Goal: Transaction & Acquisition: Purchase product/service

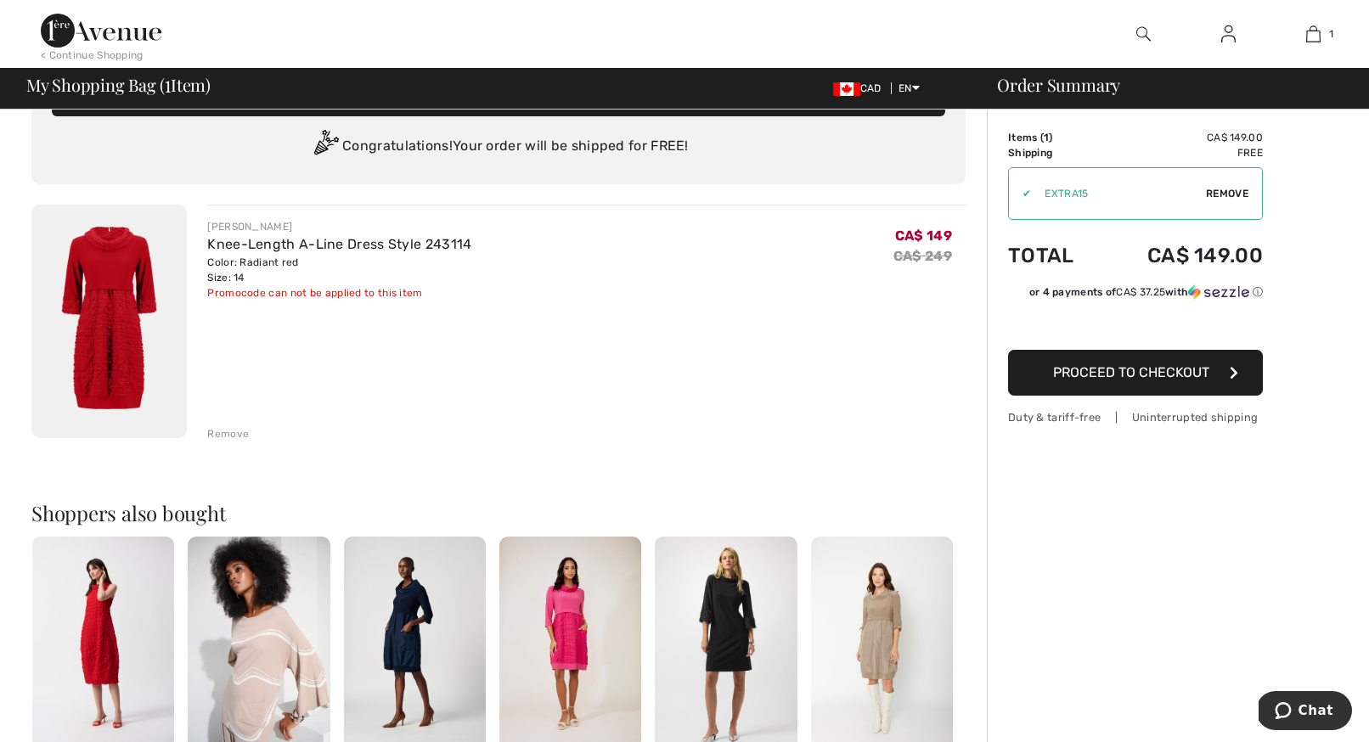
scroll to position [66, 0]
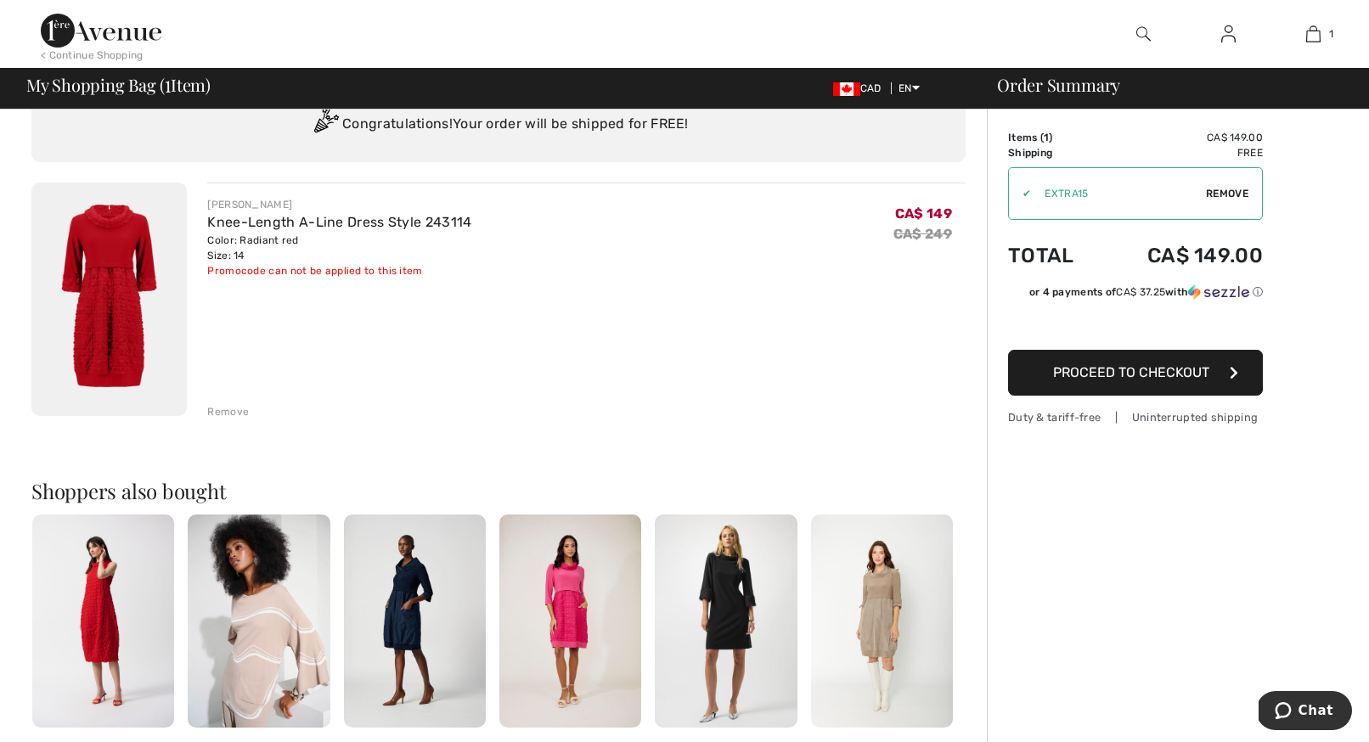
click at [1122, 372] on span "Proceed to Checkout" at bounding box center [1131, 372] width 156 height 16
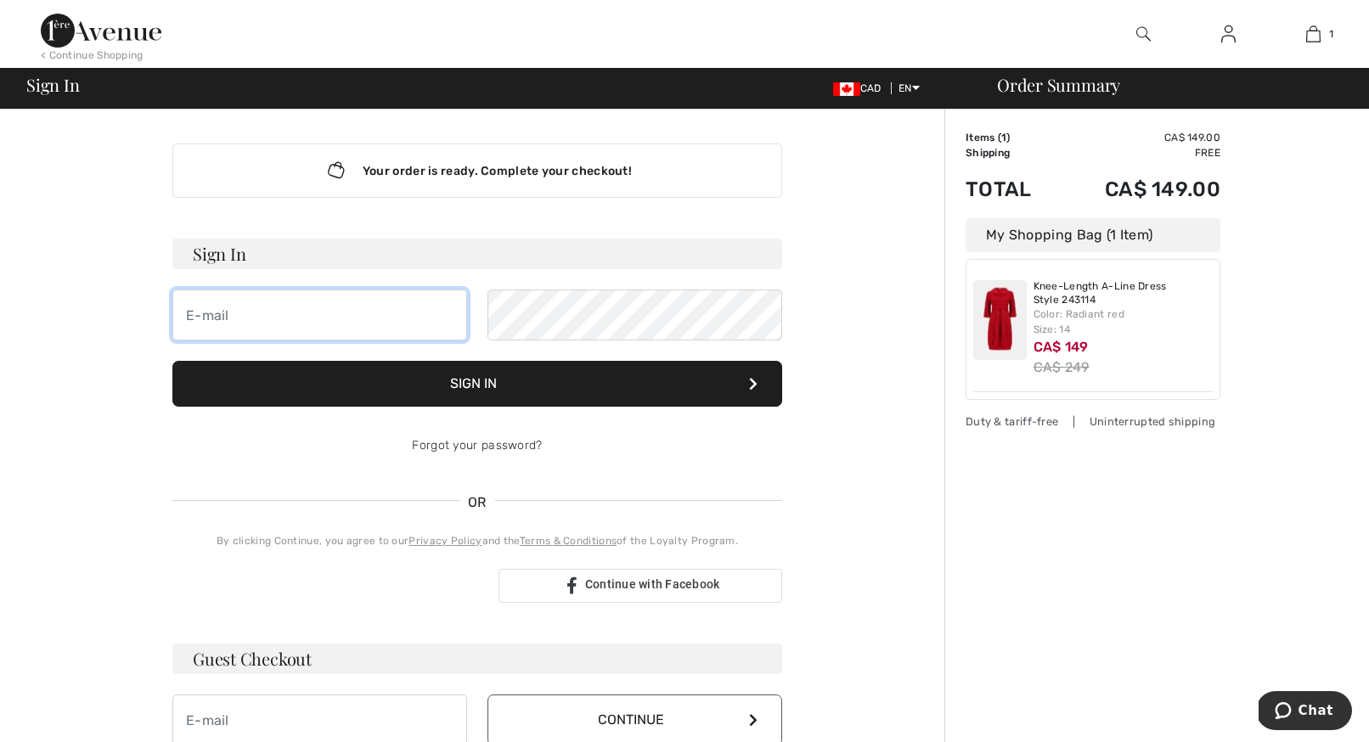
click at [341, 323] on input "email" at bounding box center [319, 315] width 295 height 51
type input "[EMAIL_ADDRESS][DOMAIN_NAME]"
click at [569, 448] on div "Forgot your password?" at bounding box center [477, 445] width 610 height 51
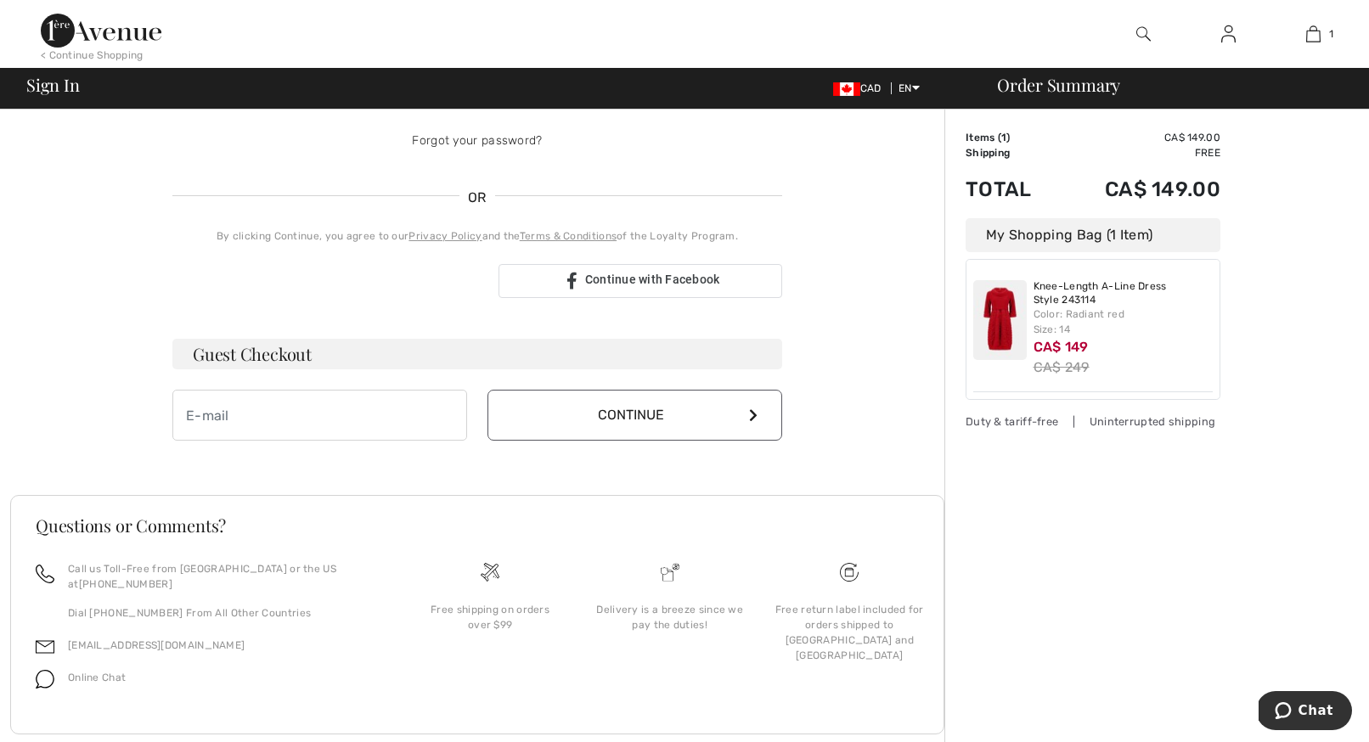
scroll to position [325, 0]
click at [372, 412] on input "email" at bounding box center [319, 412] width 295 height 51
type input "[EMAIL_ADDRESS][DOMAIN_NAME]"
click at [599, 425] on button "Continue" at bounding box center [634, 412] width 295 height 51
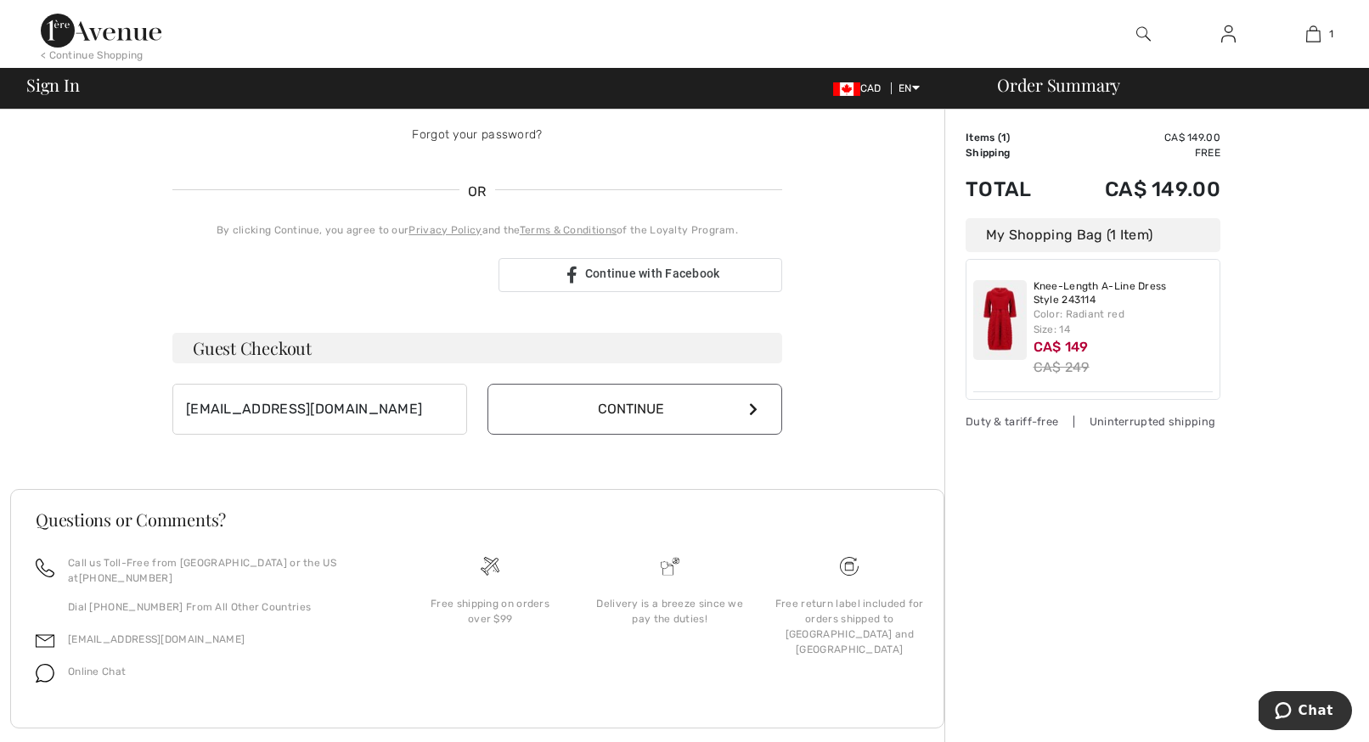
scroll to position [307, 0]
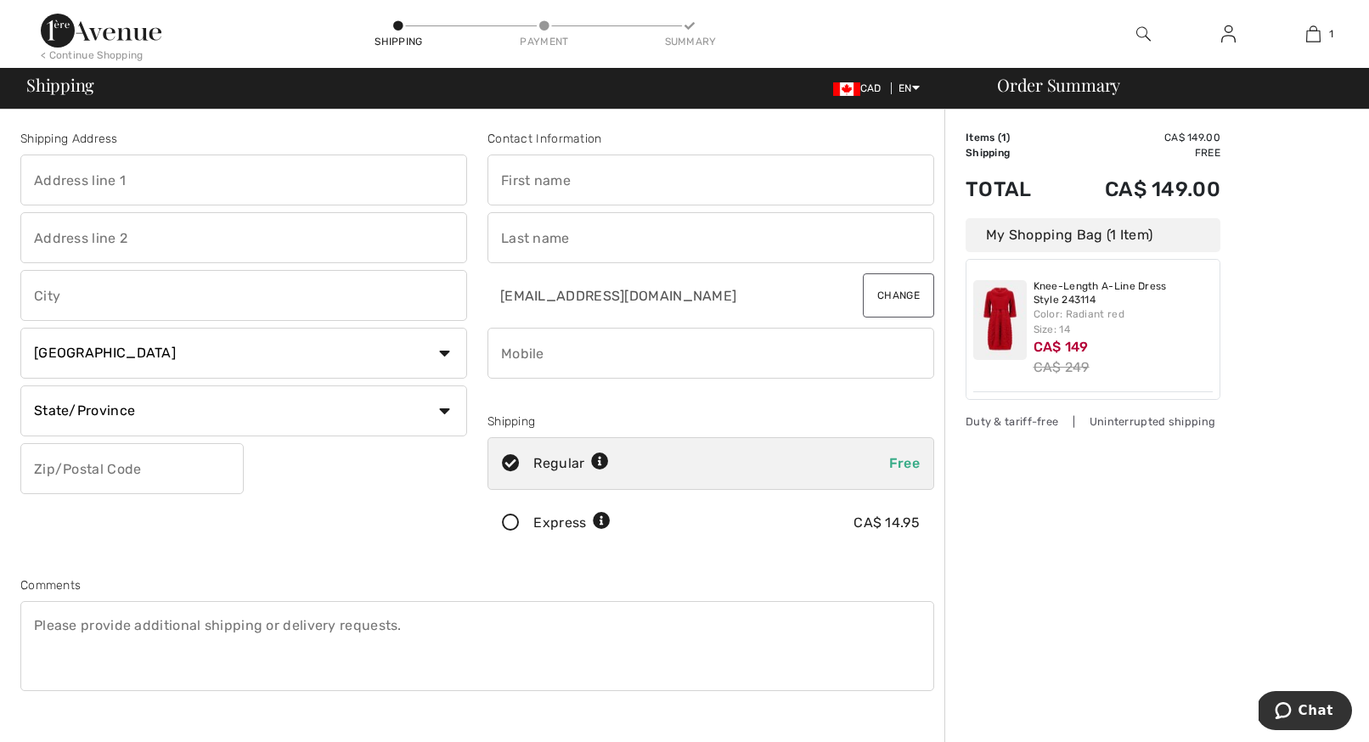
click at [277, 168] on input "text" at bounding box center [243, 180] width 447 height 51
type input "4 Civic Place"
type input "Ottawa"
select select "ON"
type input "K1Y2C9"
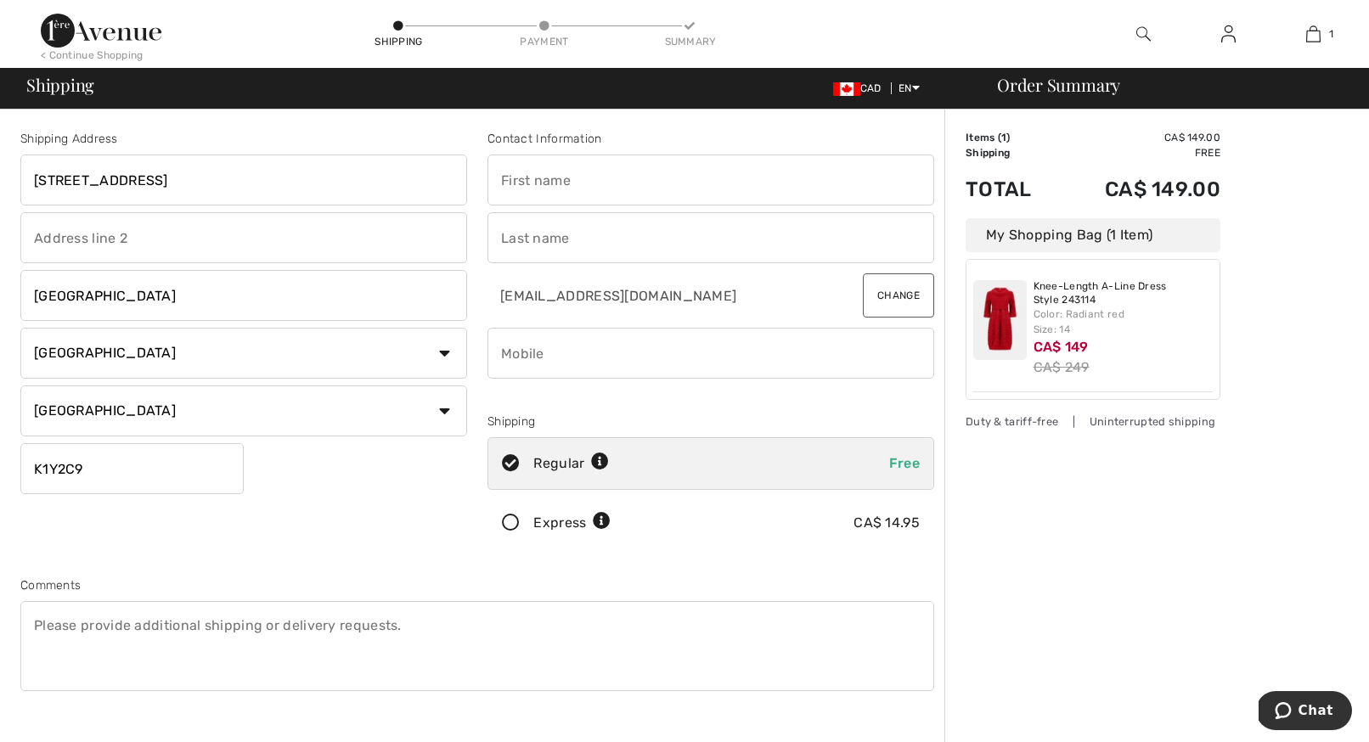
type input "Andrea"
type input "Emery"
type input "6137943696"
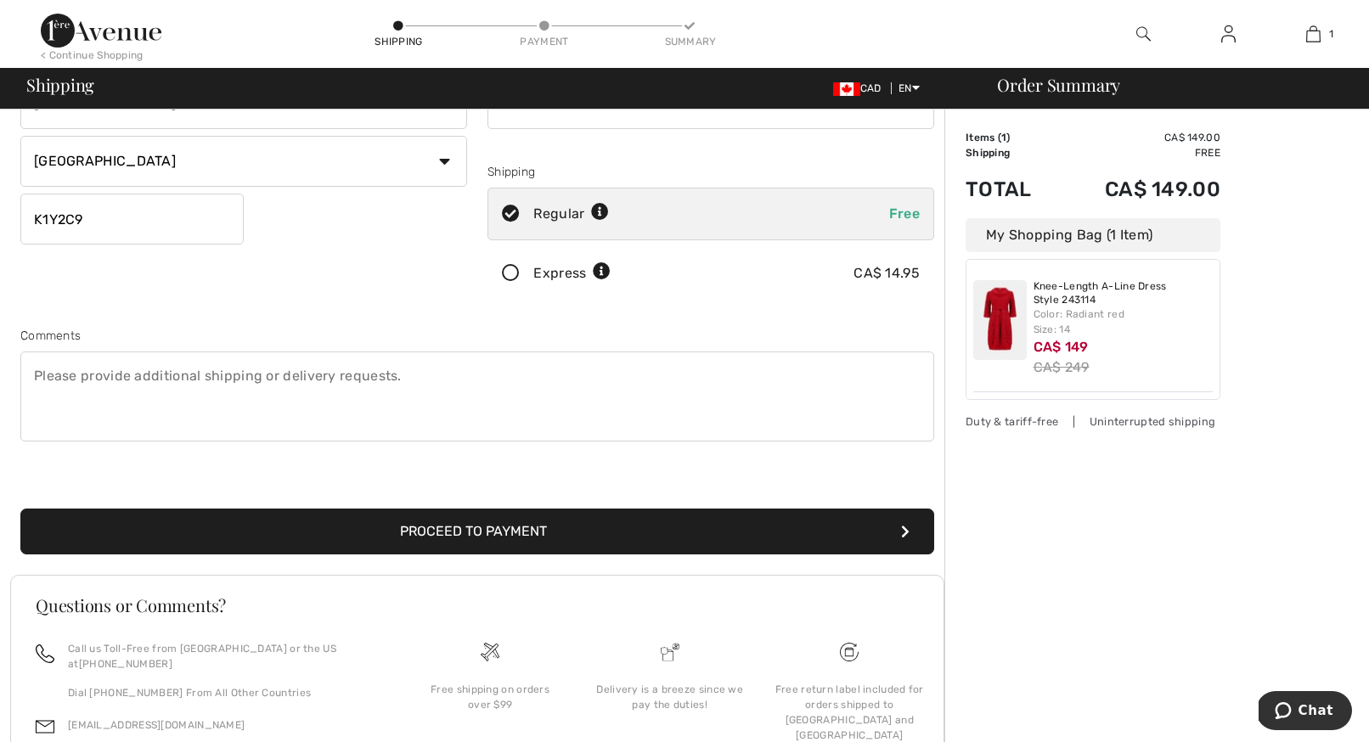
scroll to position [275, 0]
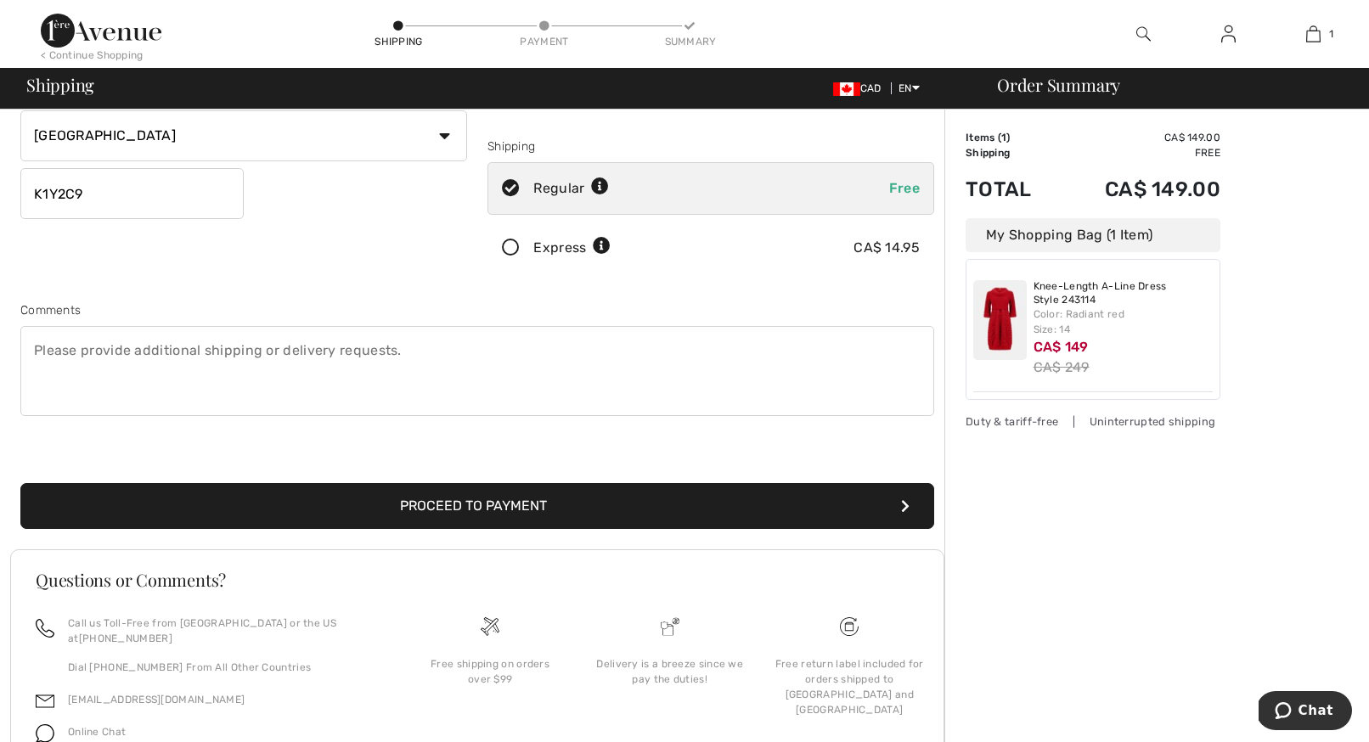
click at [452, 502] on button "Proceed to Payment" at bounding box center [477, 506] width 914 height 46
